Goal: Task Accomplishment & Management: Manage account settings

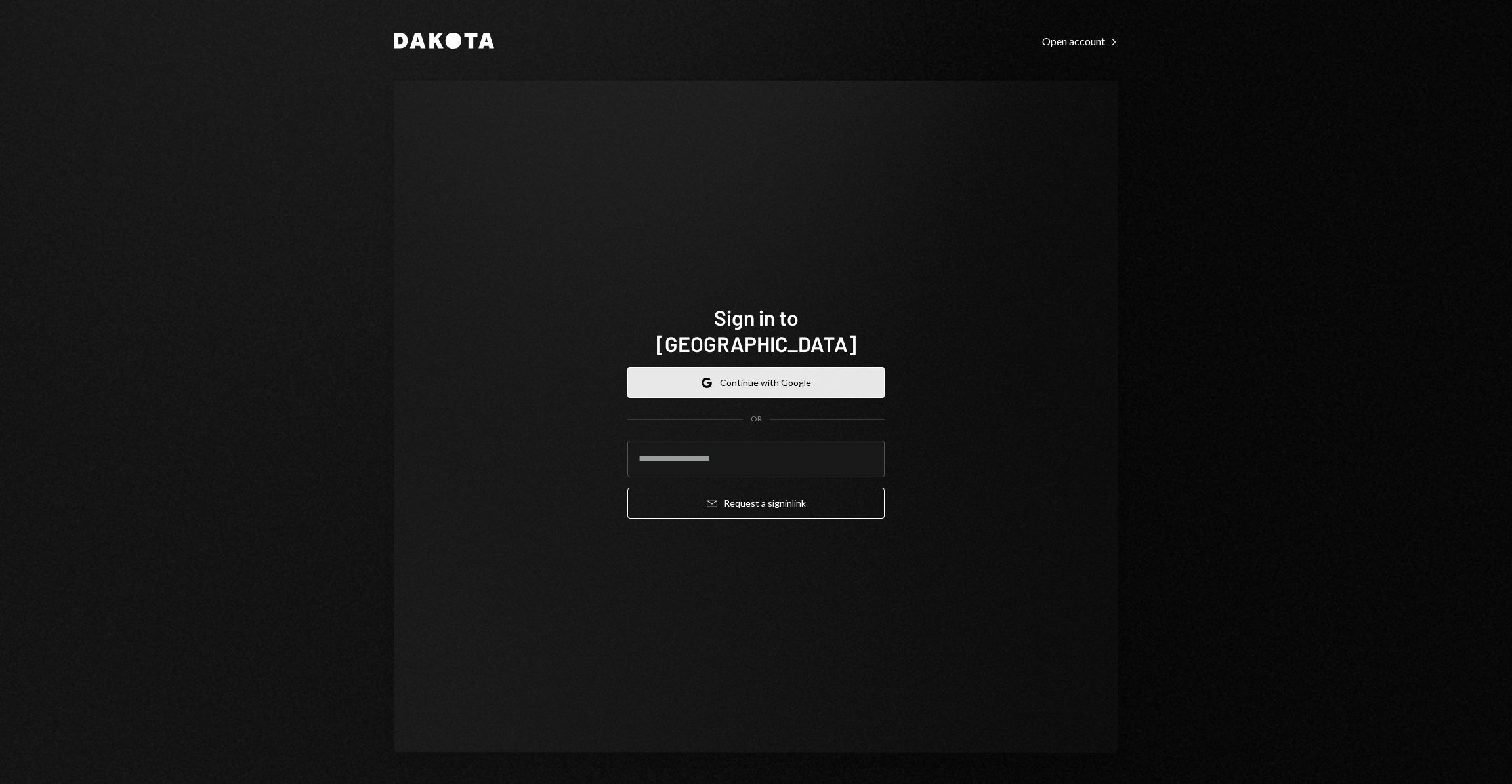
click at [828, 372] on button "Google Continue with Google" at bounding box center [755, 383] width 257 height 31
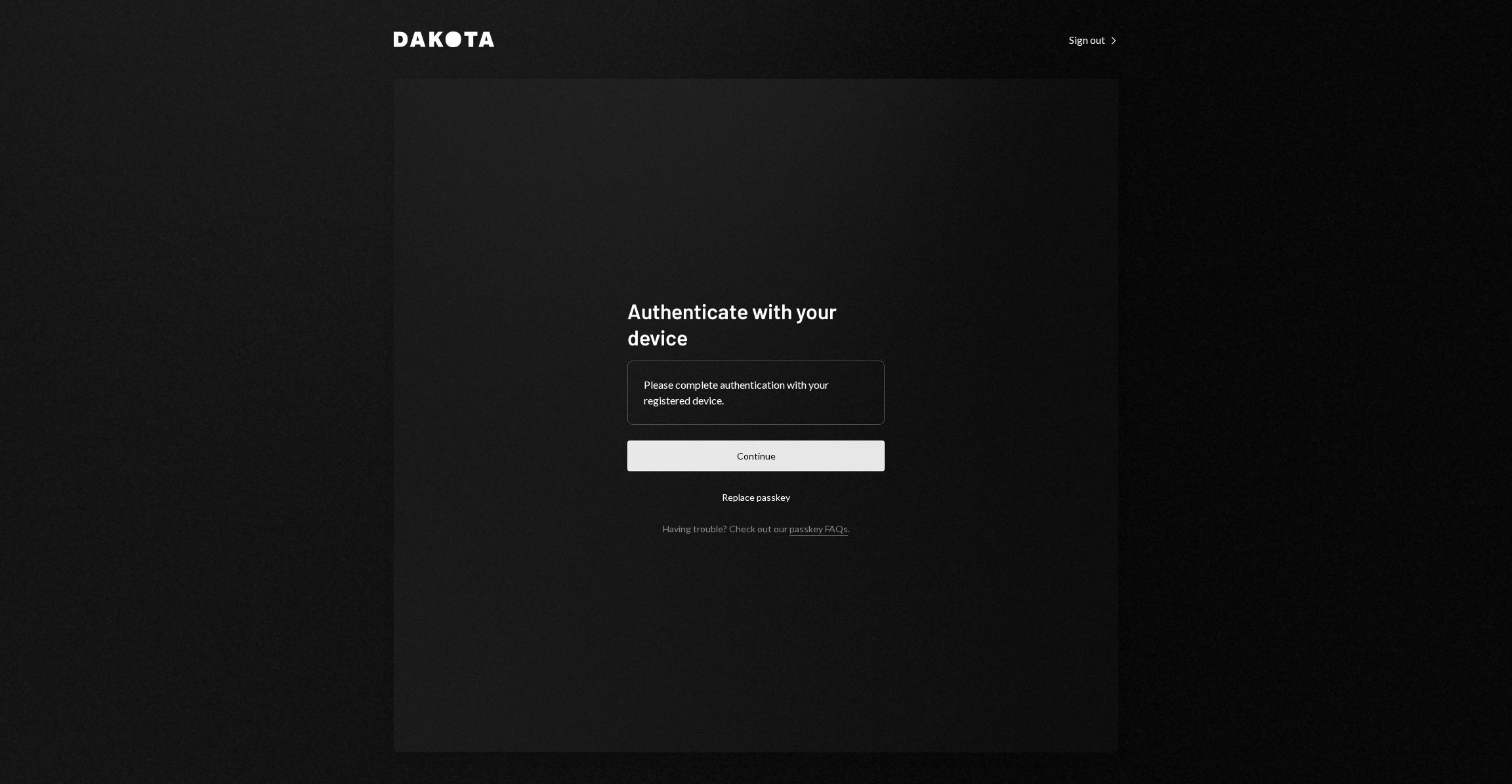
click at [769, 454] on button "Continue" at bounding box center [755, 456] width 257 height 31
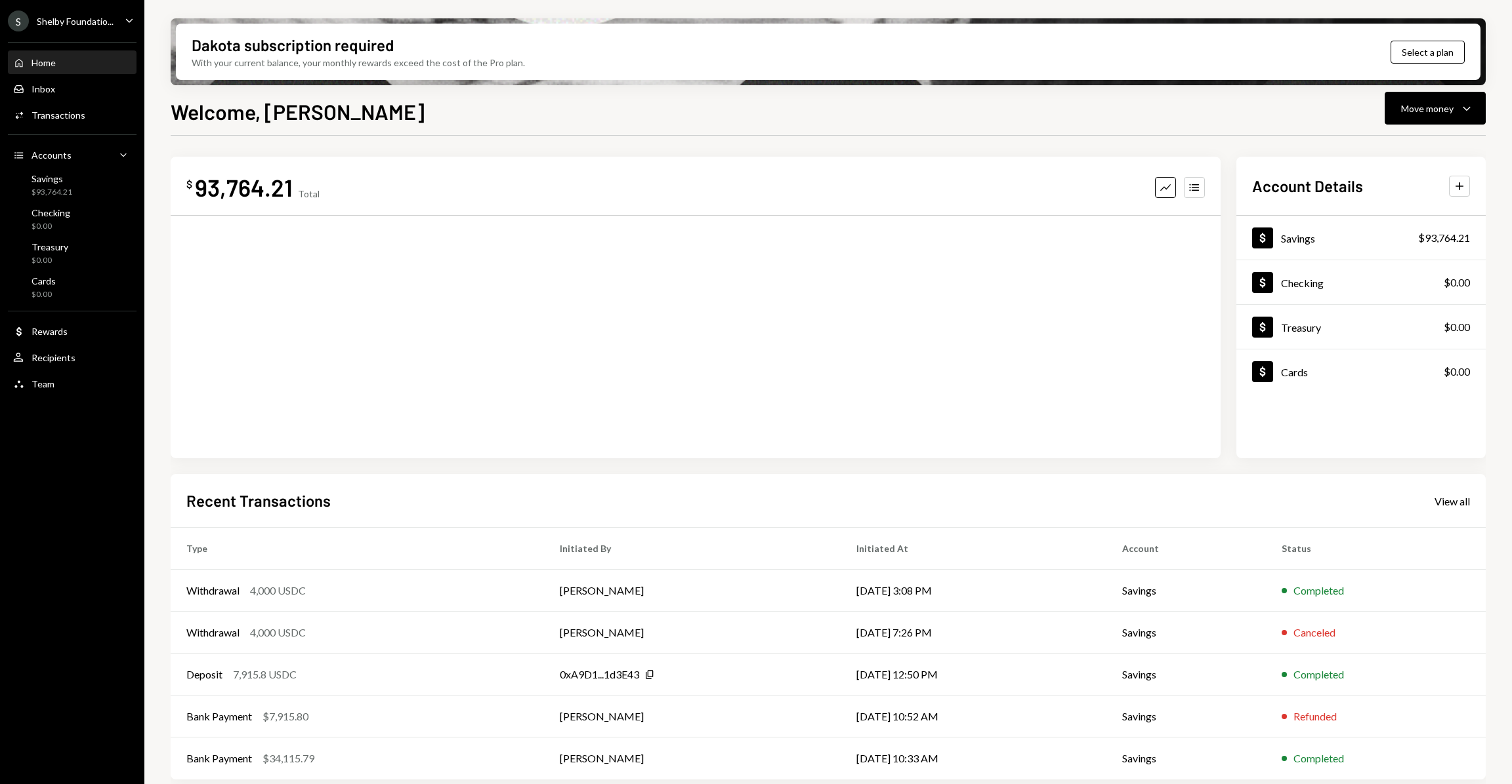
click at [104, 21] on div "Shelby Foundatio..." at bounding box center [74, 21] width 77 height 11
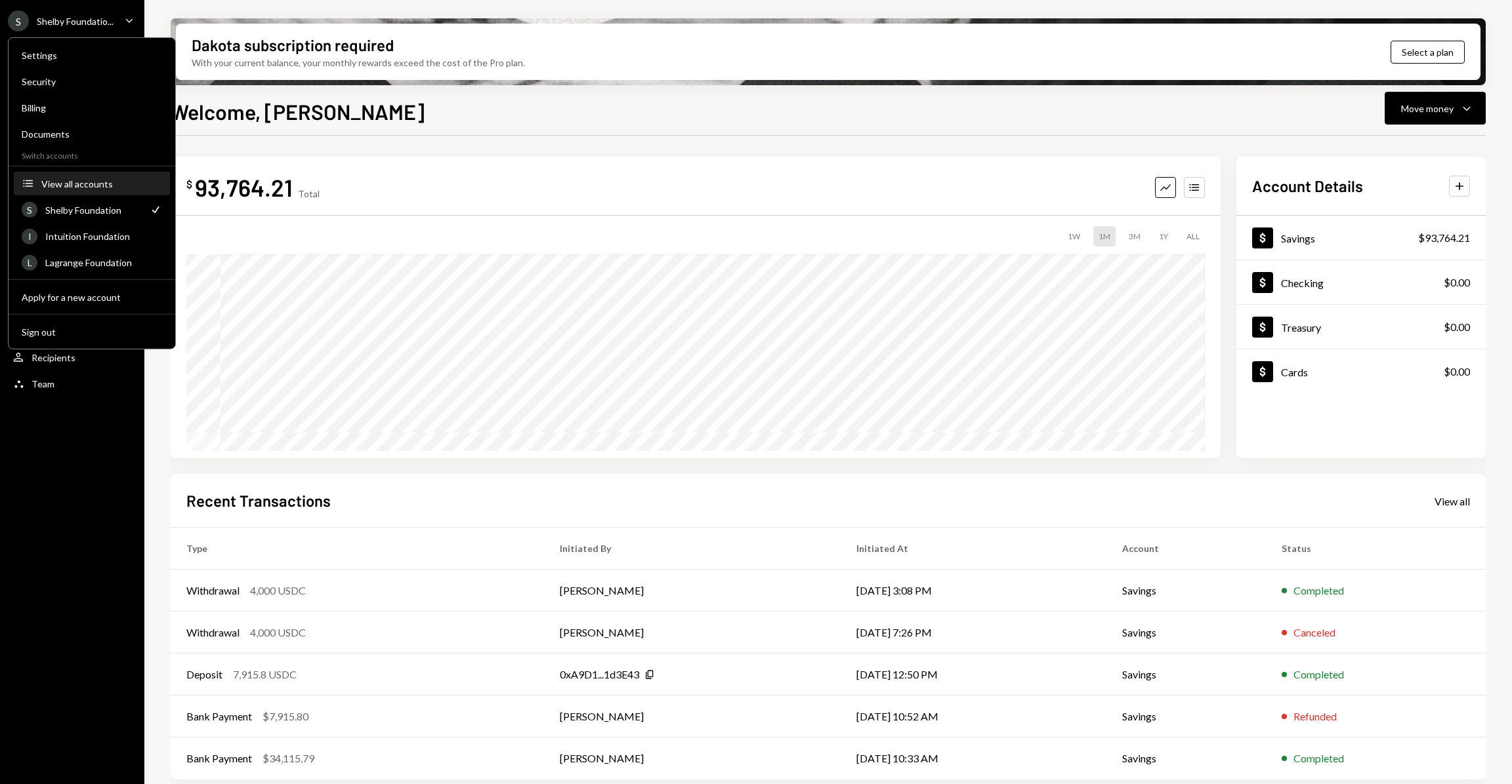
click at [92, 175] on button "Accounts View all accounts" at bounding box center [91, 184] width 156 height 24
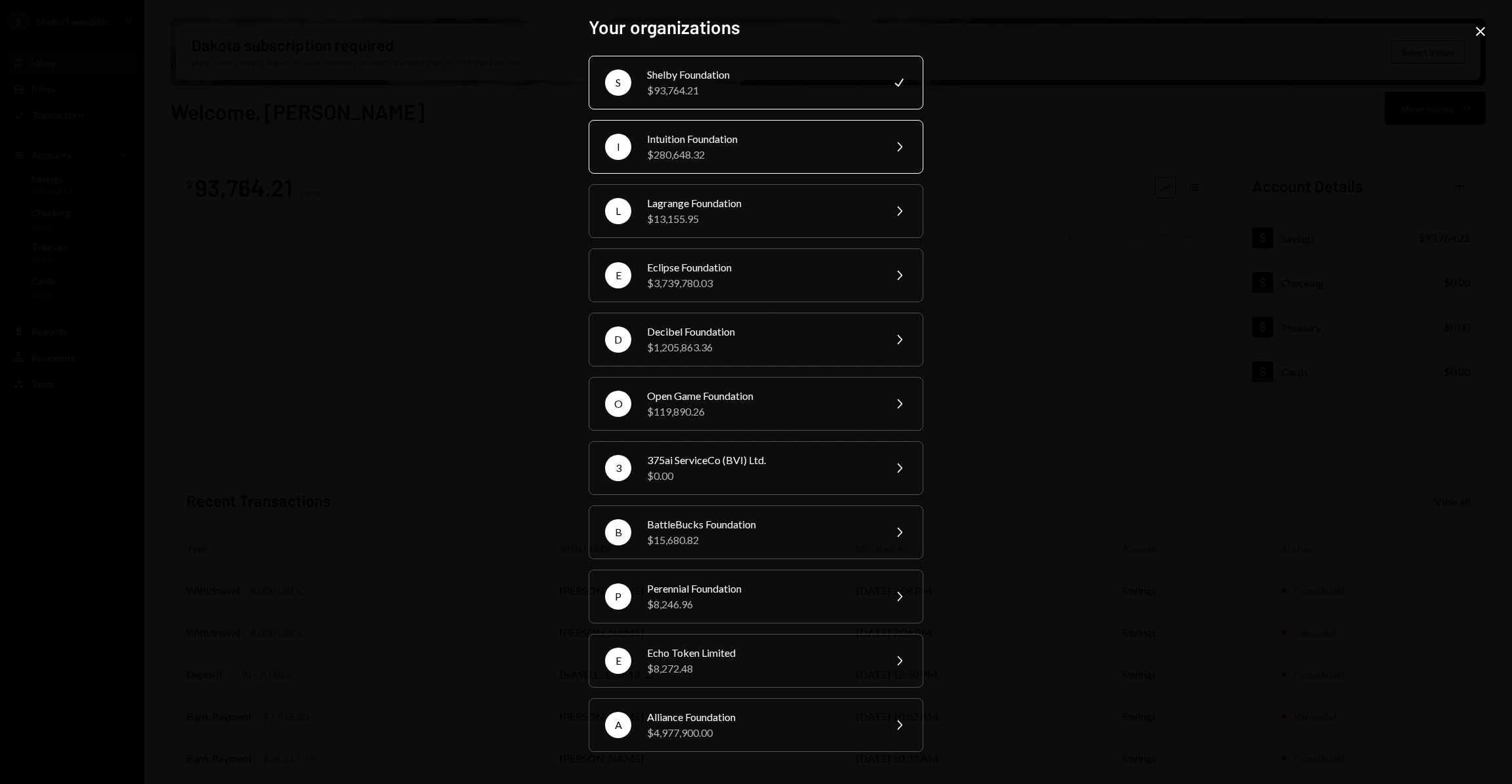
click at [754, 137] on div "Intuition Foundation" at bounding box center [761, 139] width 229 height 16
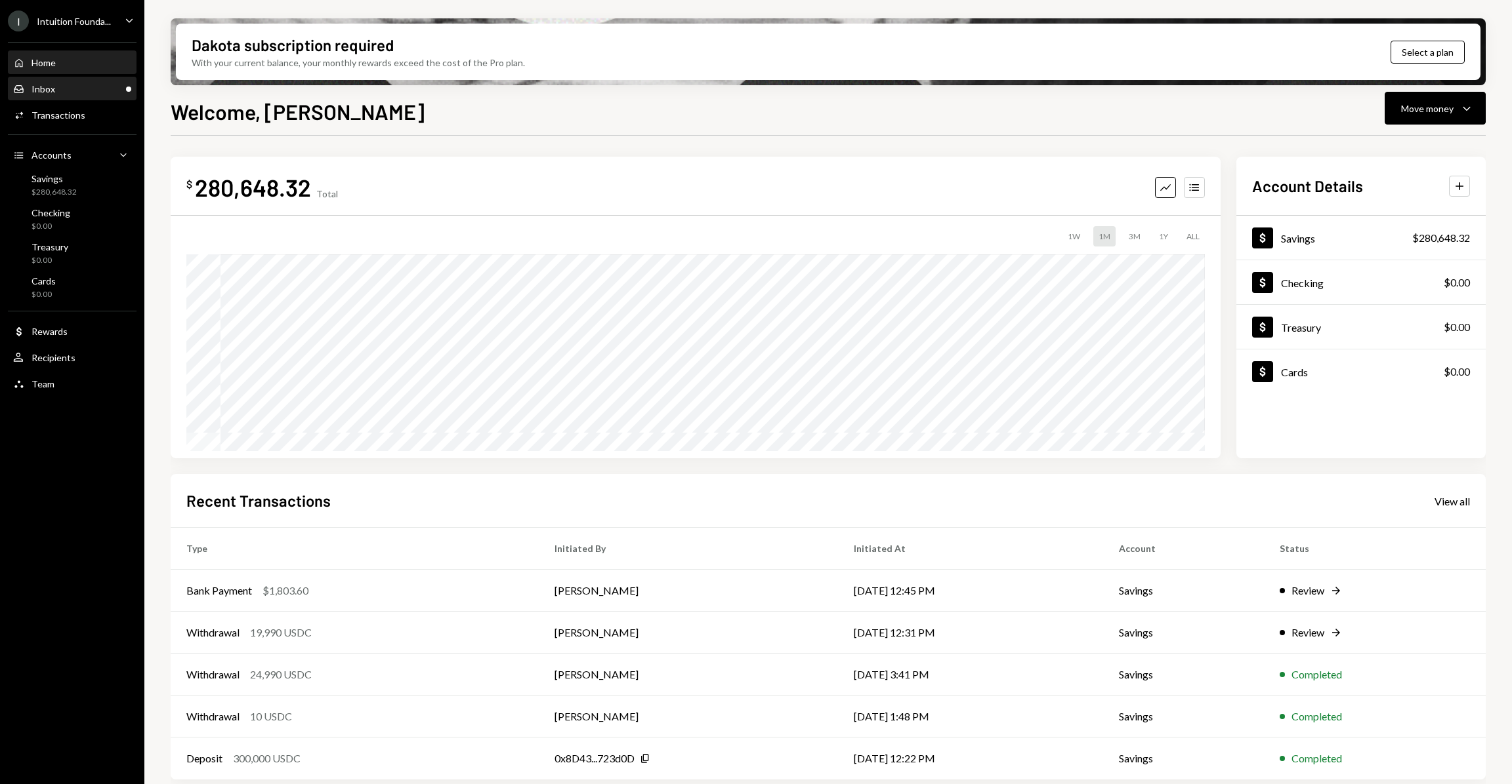
click at [84, 87] on div "Inbox Inbox" at bounding box center [72, 89] width 118 height 12
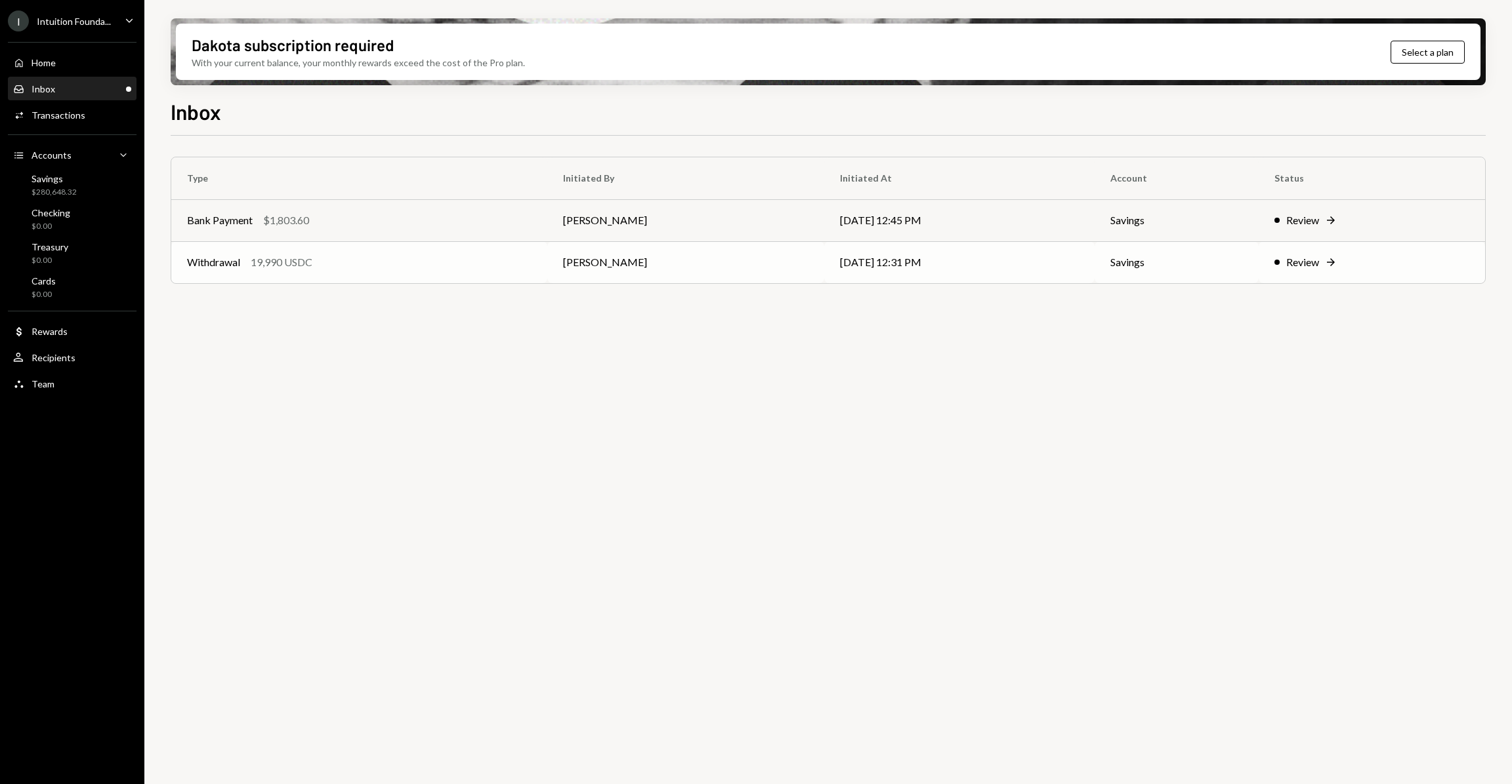
click at [1313, 256] on div "Review" at bounding box center [1302, 262] width 32 height 16
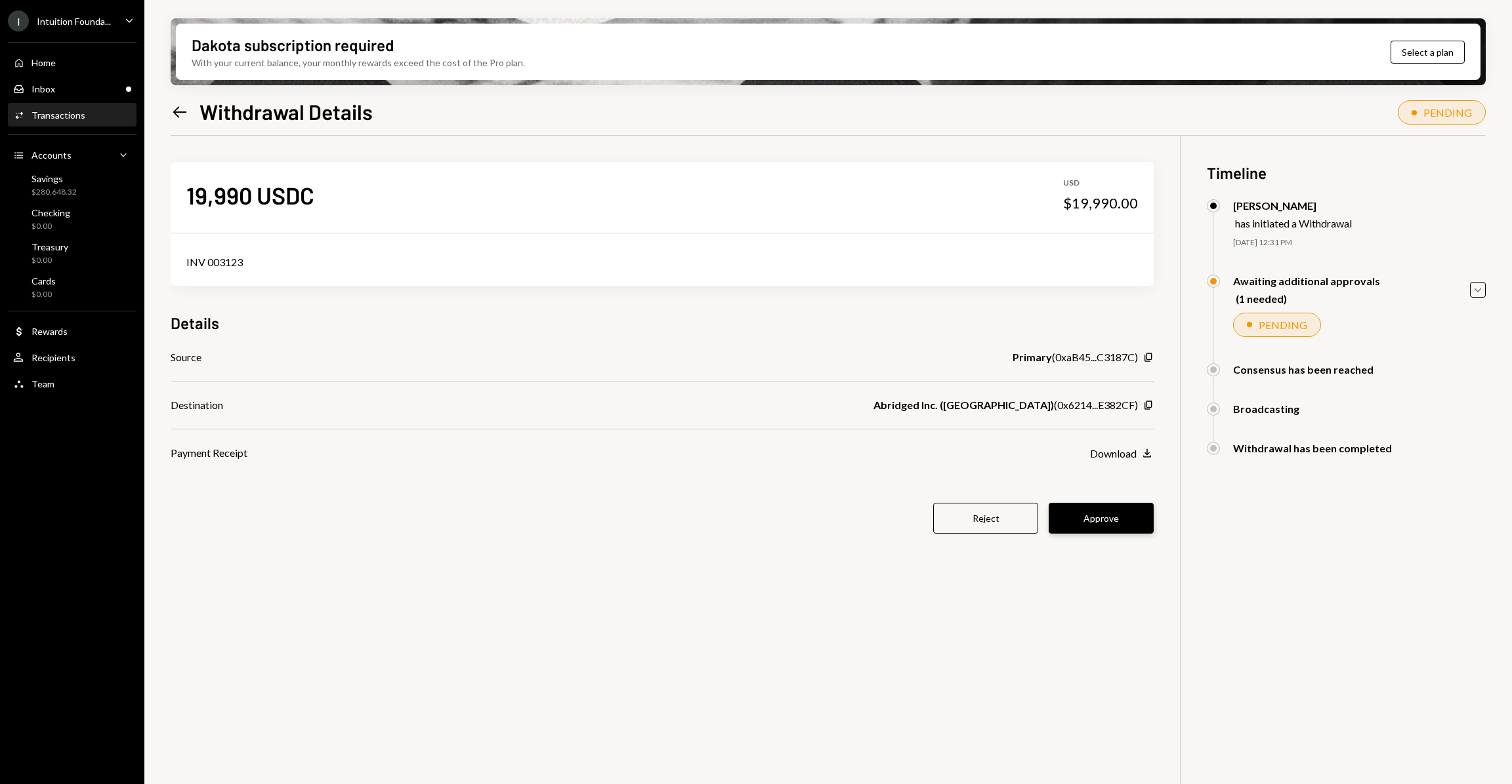
click at [1125, 528] on button "Approve" at bounding box center [1101, 518] width 105 height 31
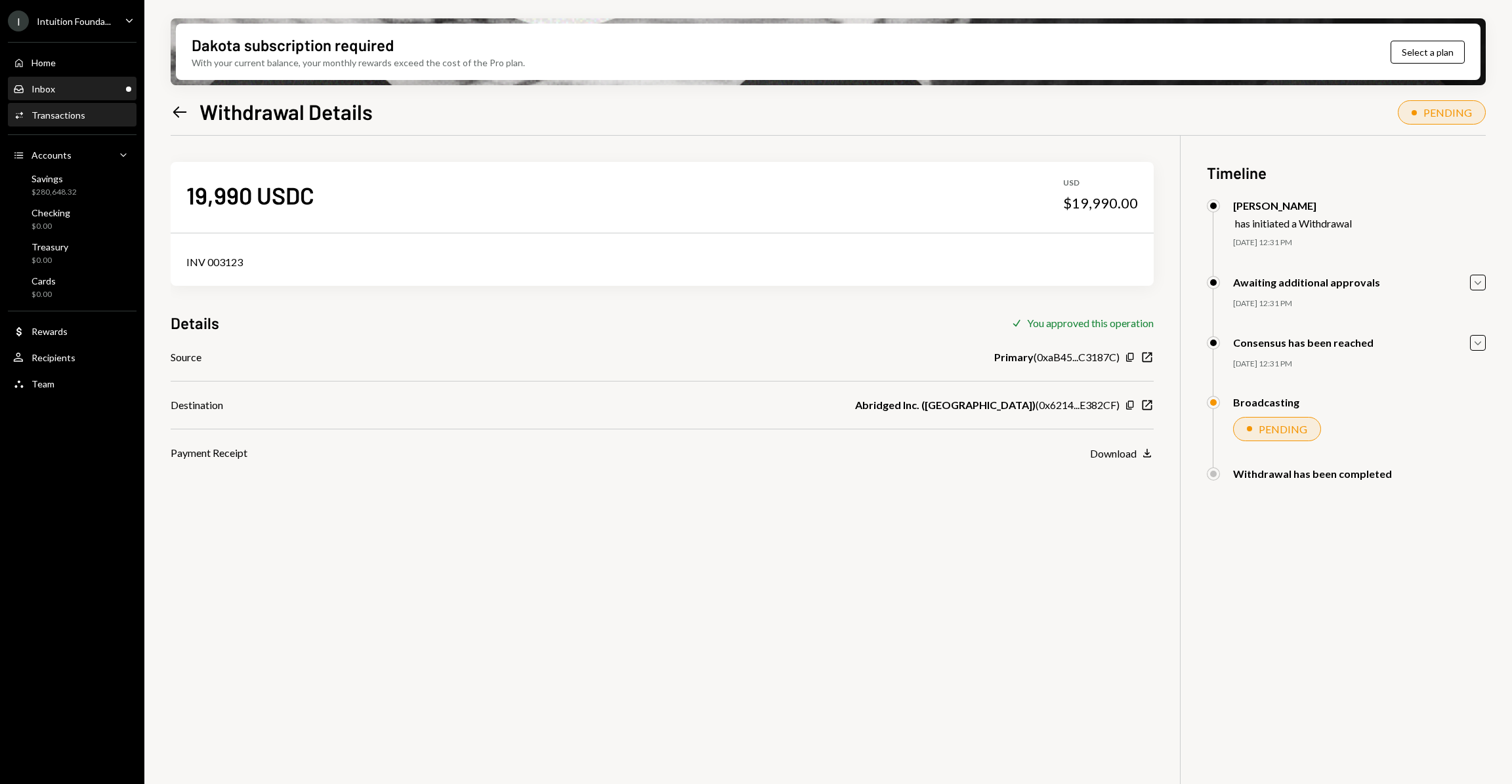
click at [39, 82] on div "Inbox Inbox" at bounding box center [72, 89] width 118 height 22
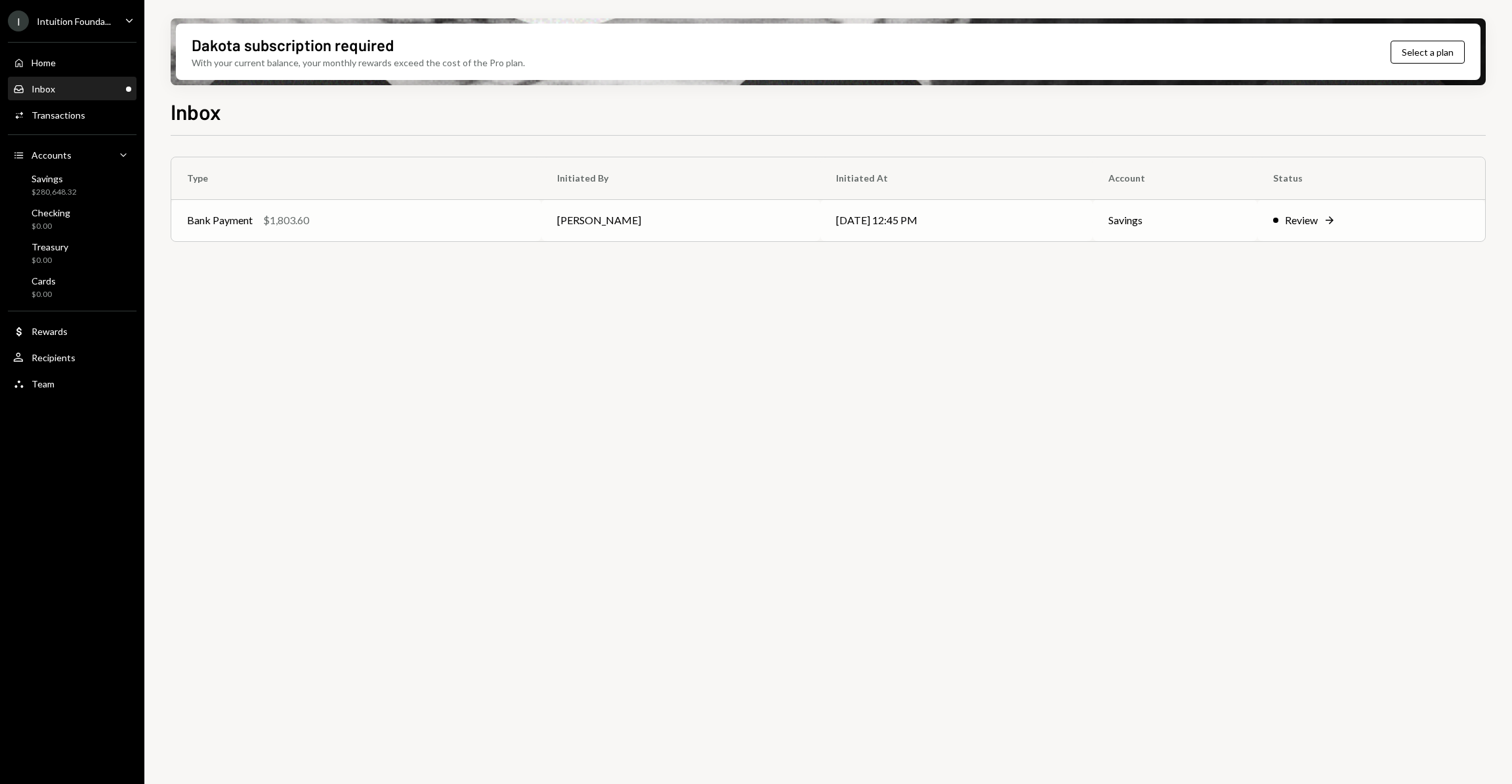
click at [1326, 218] on icon "Right Arrow" at bounding box center [1329, 220] width 13 height 13
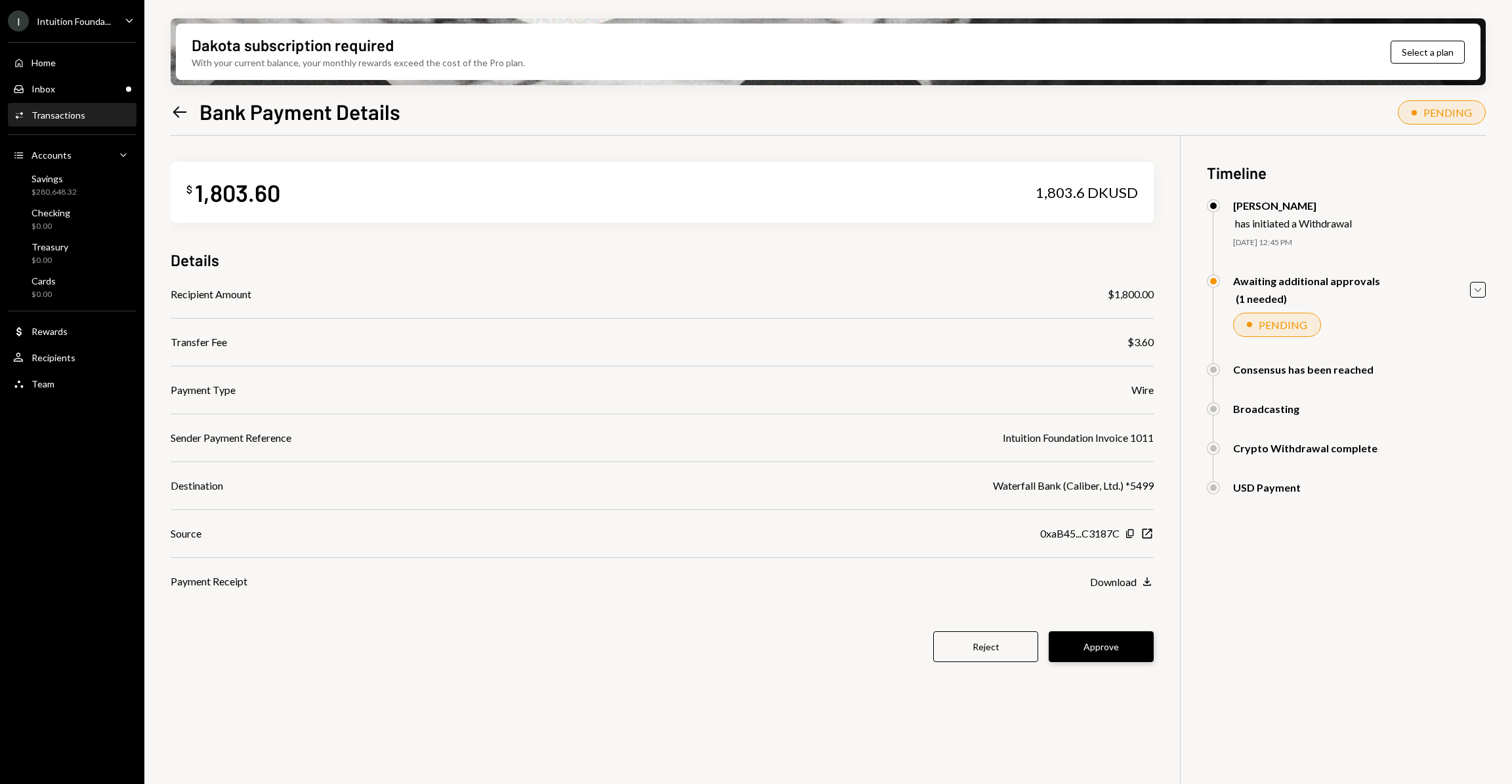
click at [1121, 647] on button "Approve" at bounding box center [1101, 646] width 105 height 31
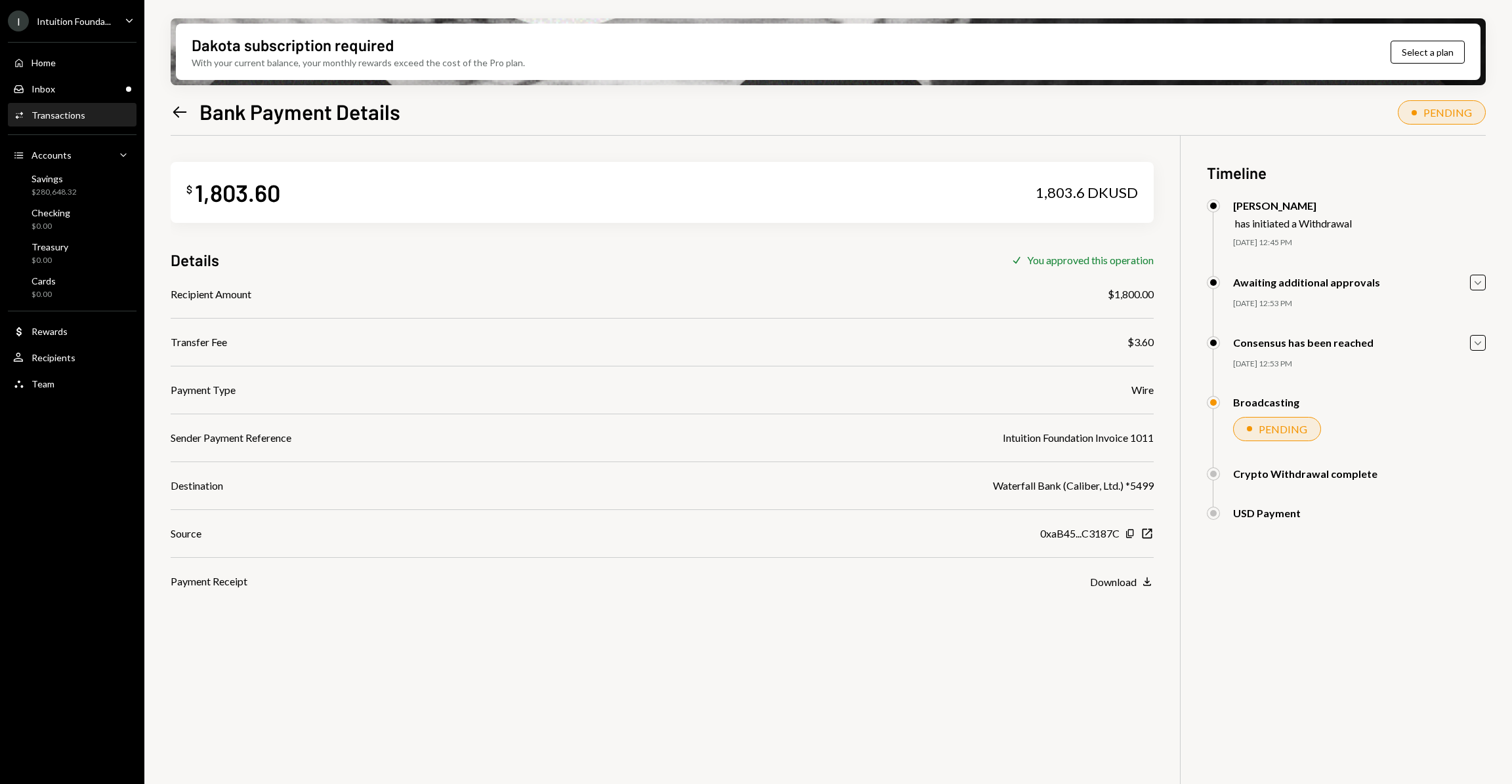
click at [960, 661] on div "$ 1,803.60 1,803.6 DKUSD Details Check You approved this operation Recipient Am…" at bounding box center [828, 528] width 1315 height 784
click at [186, 578] on div "Payment Receipt" at bounding box center [209, 582] width 77 height 16
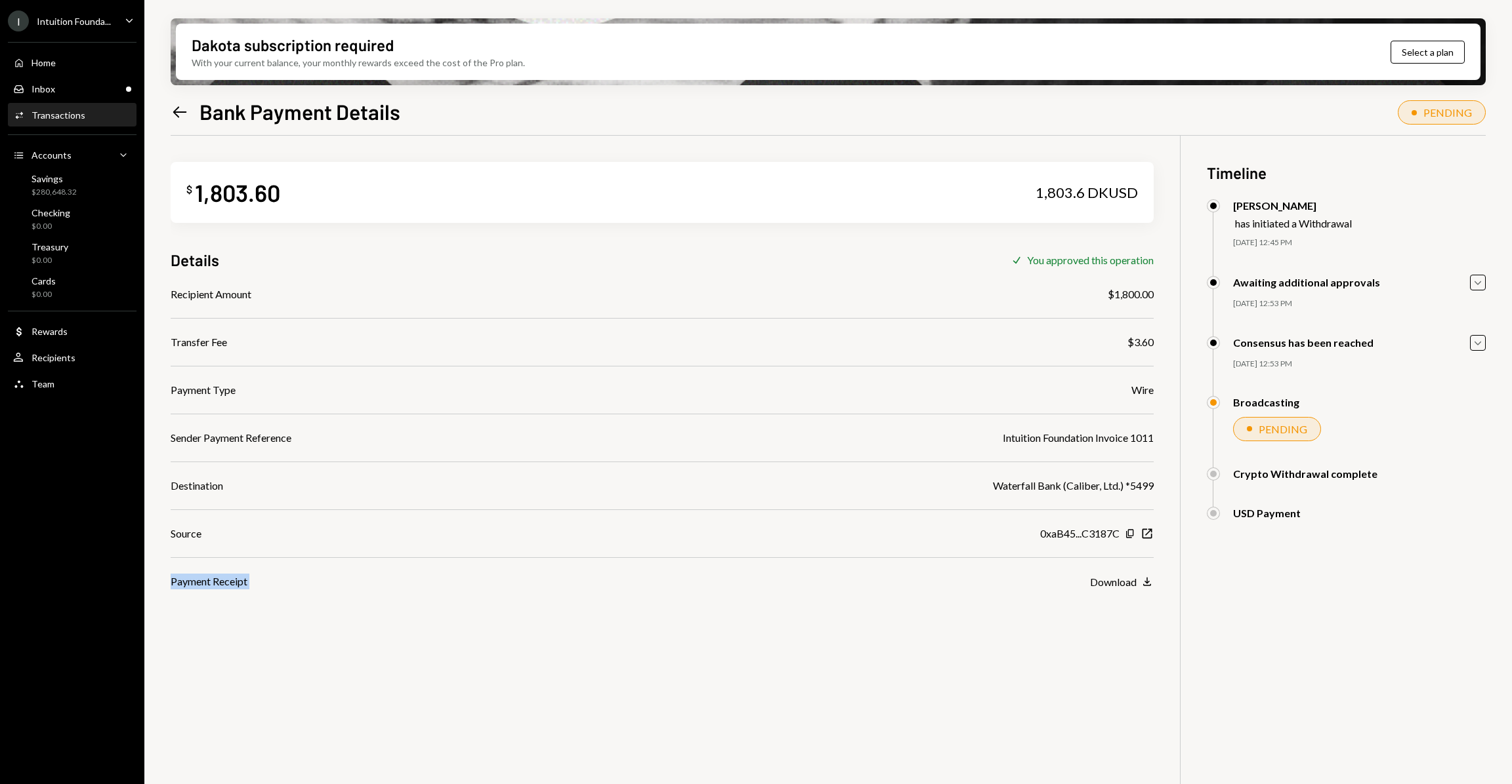
click at [261, 588] on div "Payment Receipt Download Download" at bounding box center [662, 582] width 983 height 16
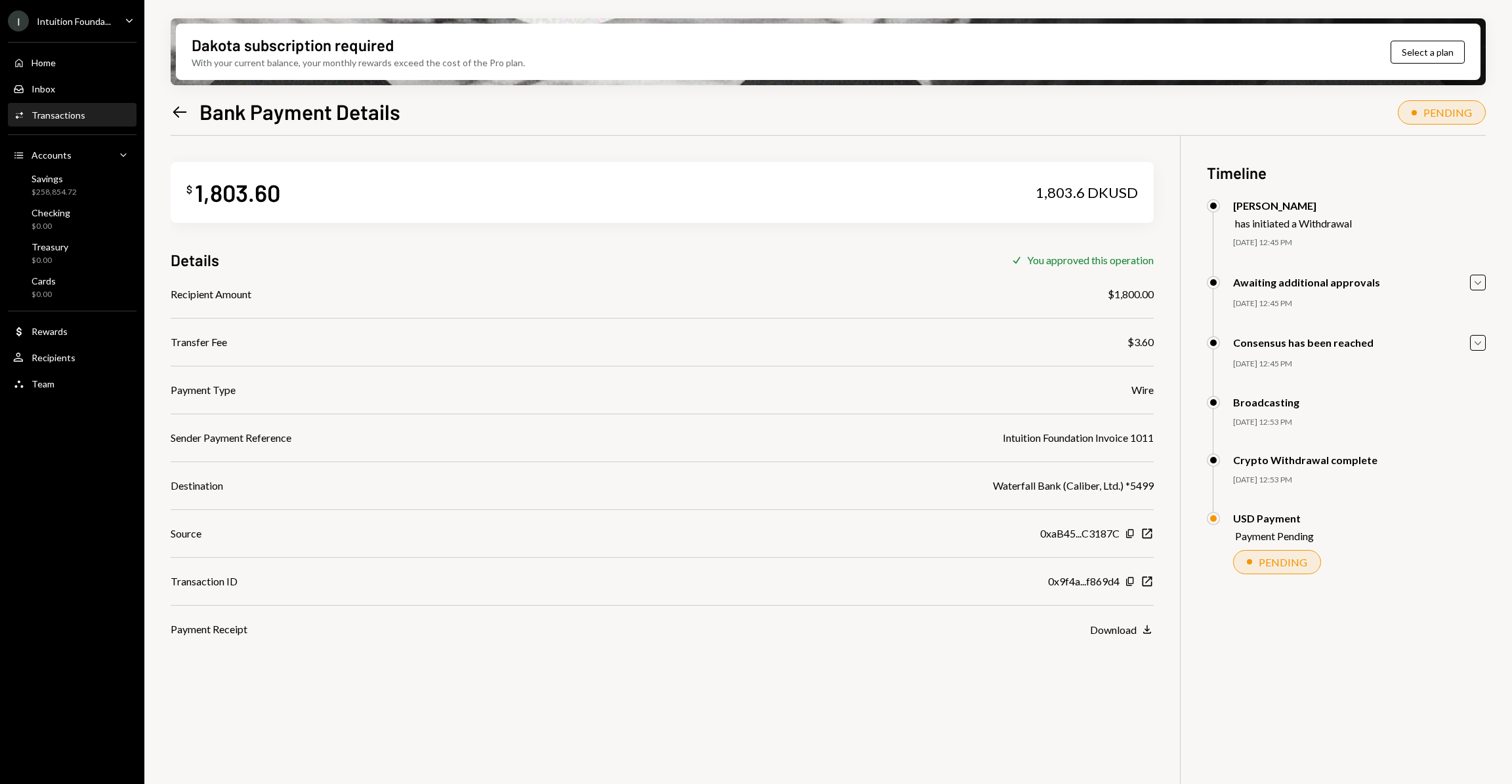
click at [105, 21] on div "Intuition Founda..." at bounding box center [74, 21] width 74 height 11
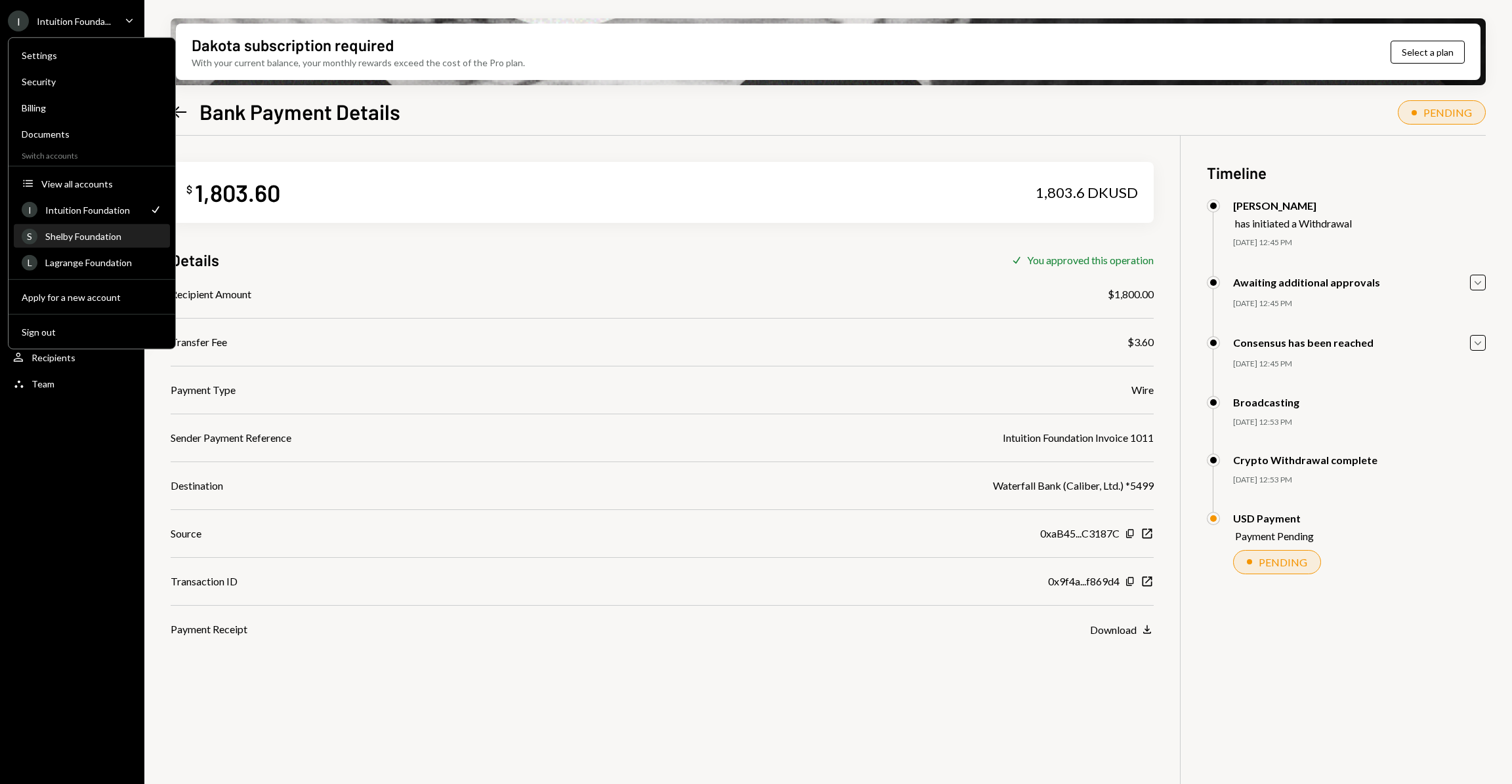
click at [103, 234] on div "Shelby Foundation" at bounding box center [104, 236] width 117 height 11
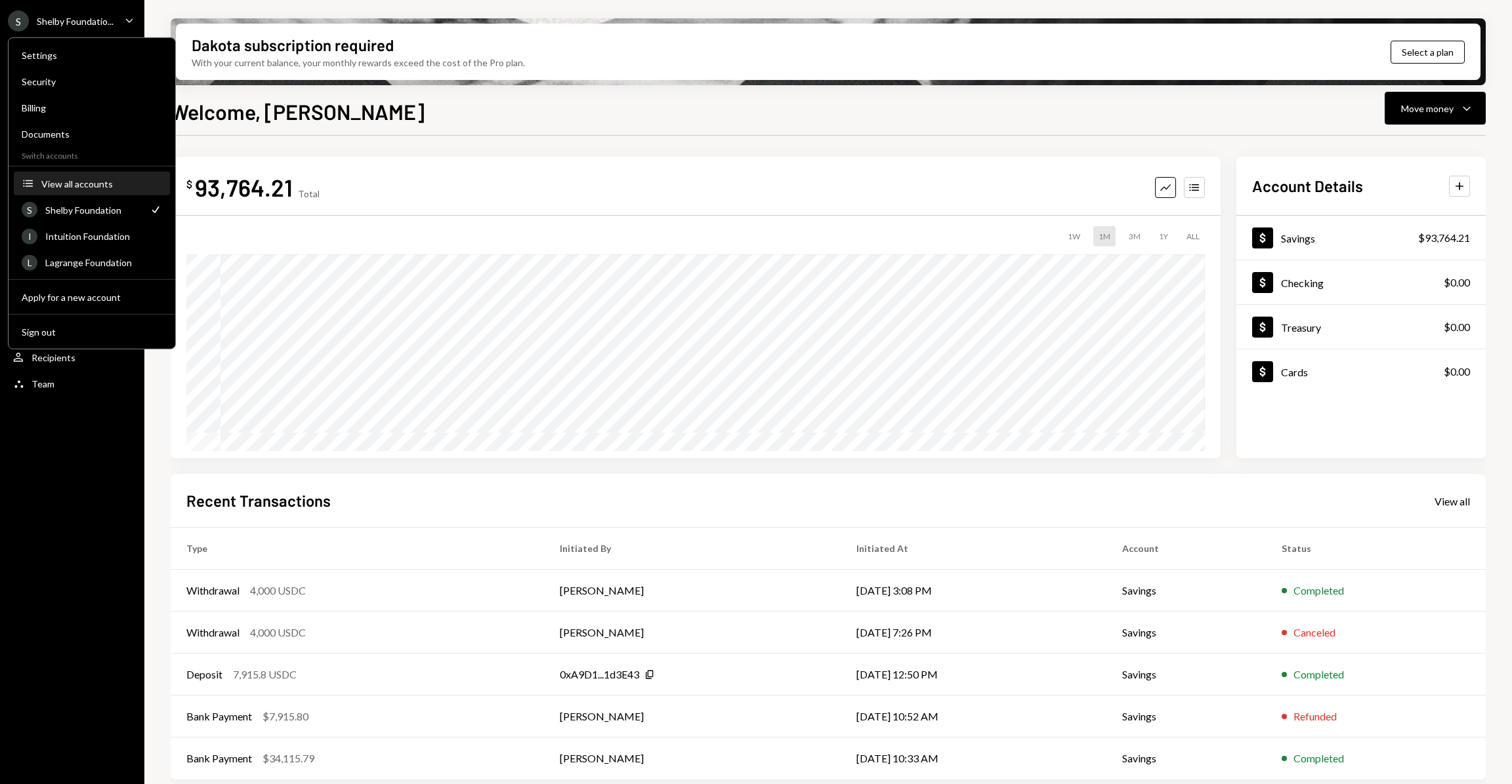
click at [102, 186] on div "View all accounts" at bounding box center [101, 183] width 121 height 11
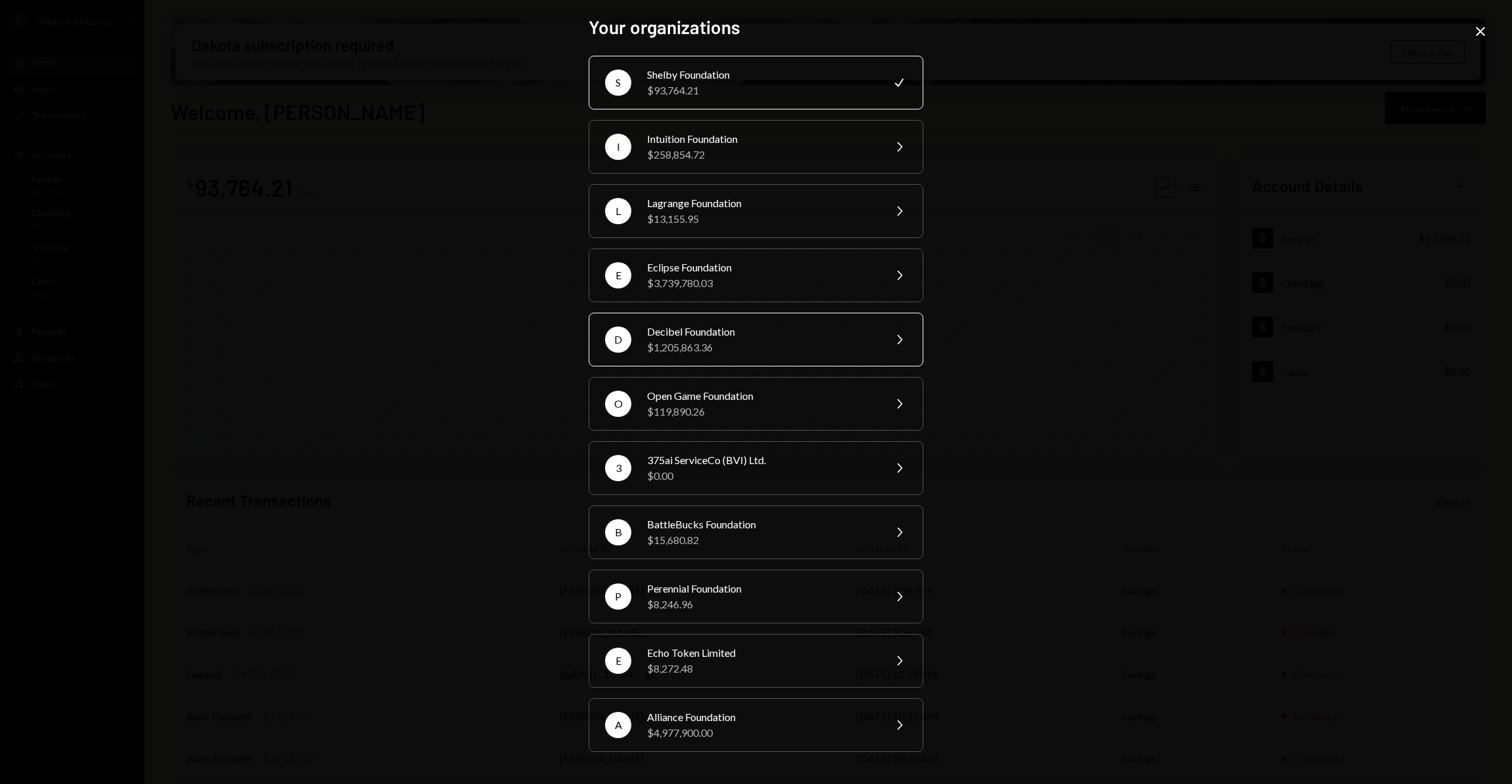
click at [735, 363] on div "D Decibel Foundation $1,205,863.36 Chevron Right" at bounding box center [755, 340] width 335 height 54
